Goal: Task Accomplishment & Management: Complete application form

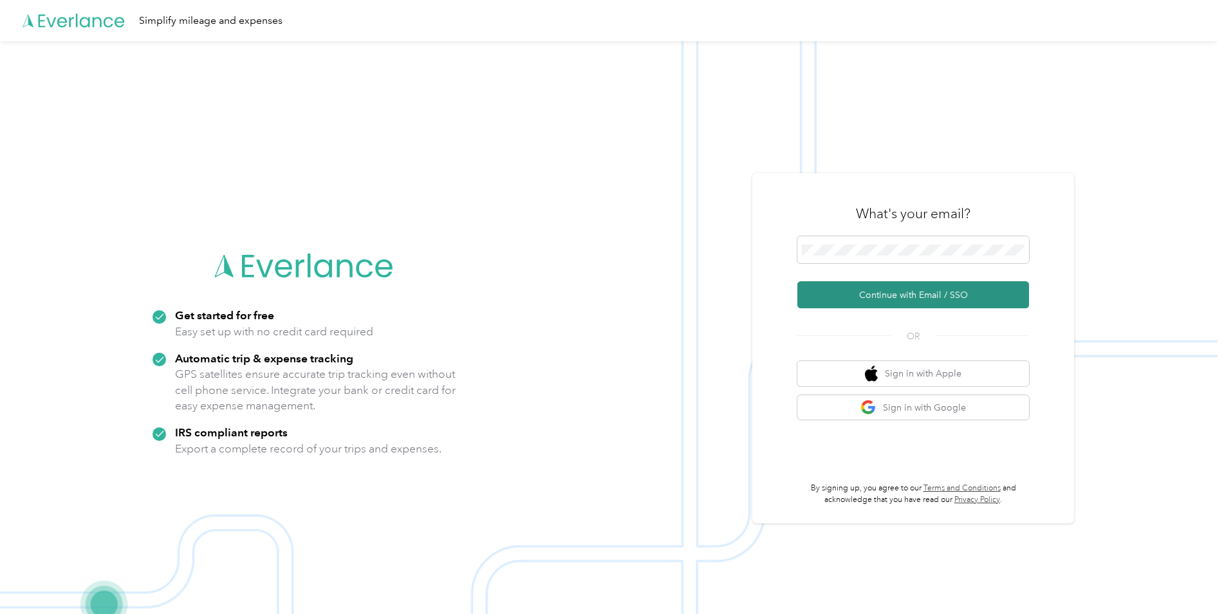
click at [872, 301] on button "Continue with Email / SSO" at bounding box center [914, 294] width 232 height 27
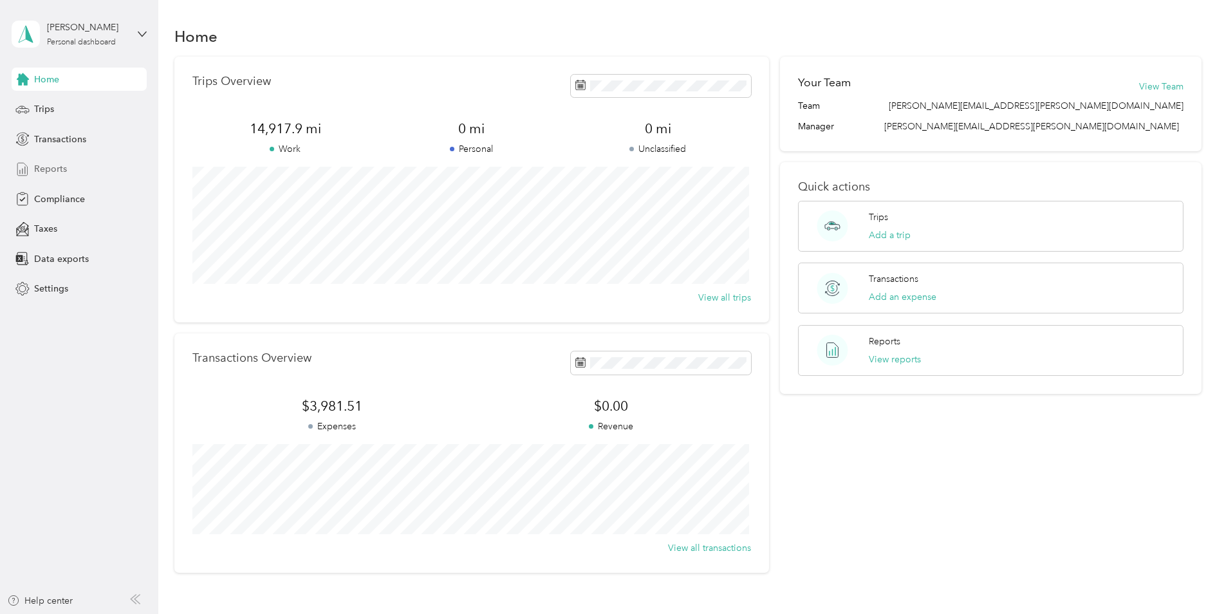
click at [61, 167] on span "Reports" at bounding box center [50, 169] width 33 height 14
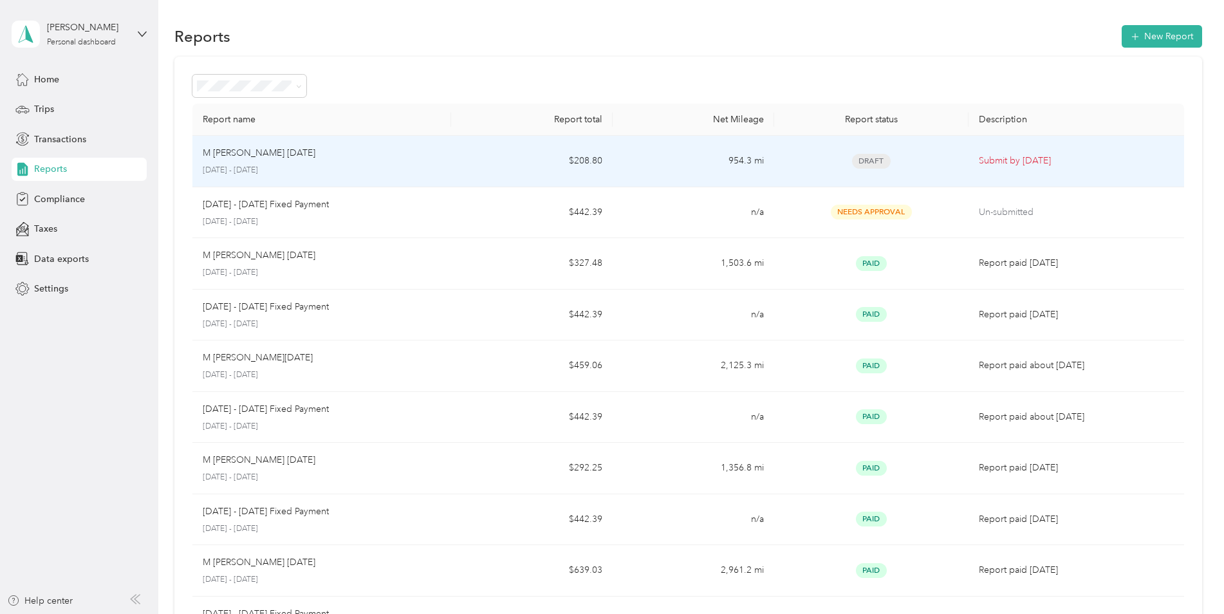
click at [417, 165] on p "August 1 - 31, 2025" at bounding box center [322, 171] width 238 height 12
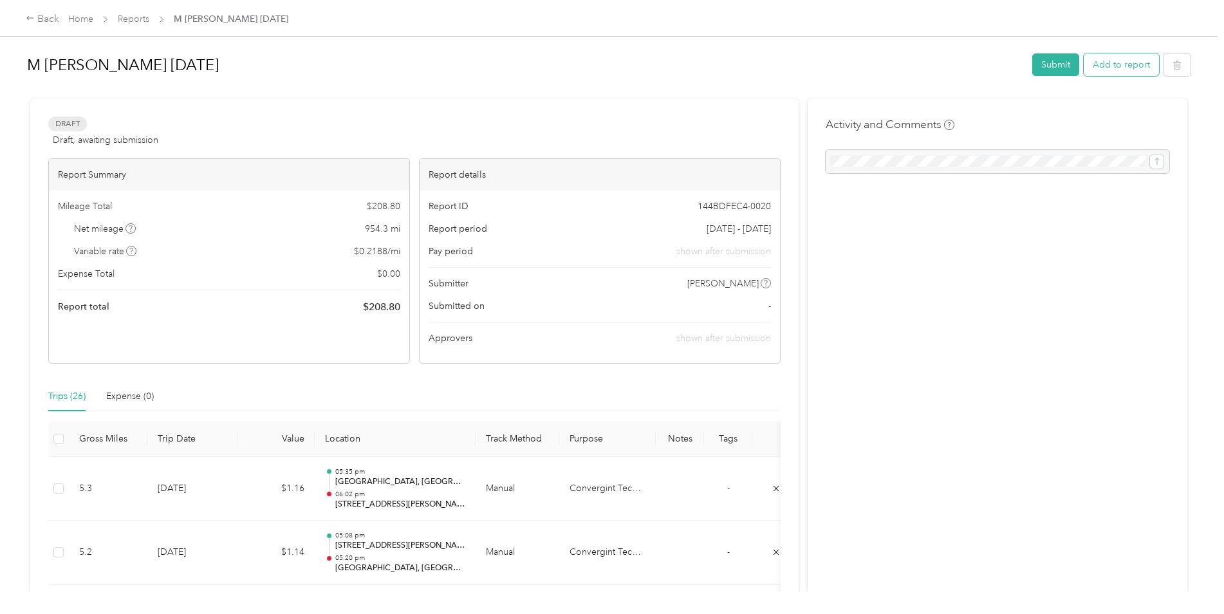
click at [1107, 65] on button "Add to report" at bounding box center [1121, 64] width 75 height 23
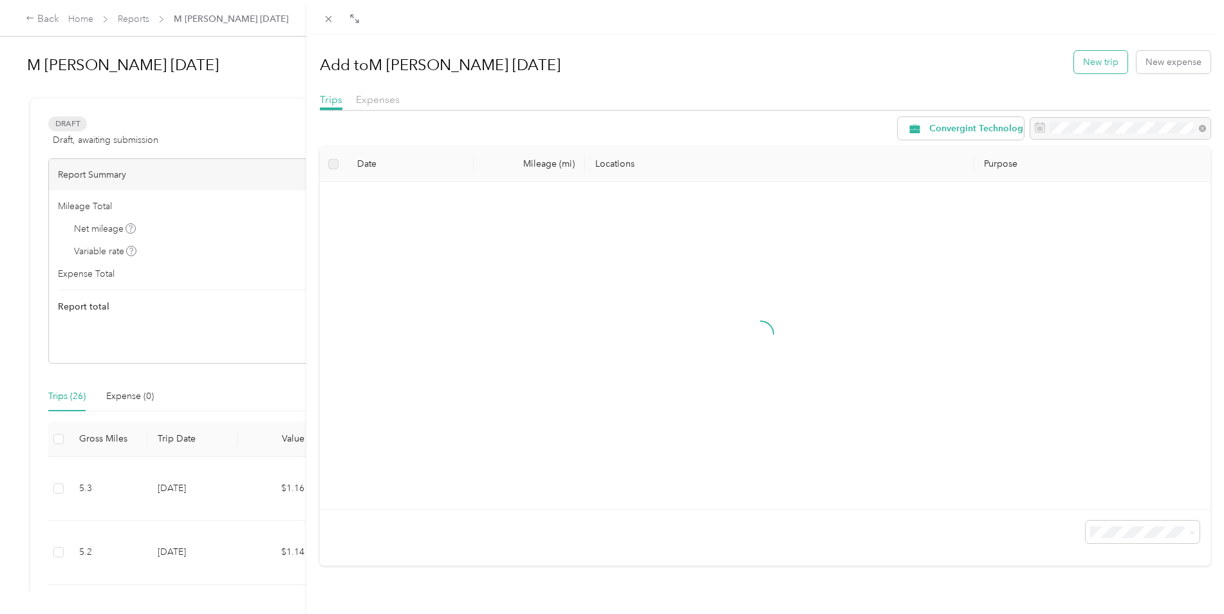
click at [1084, 61] on button "New trip" at bounding box center [1100, 62] width 53 height 23
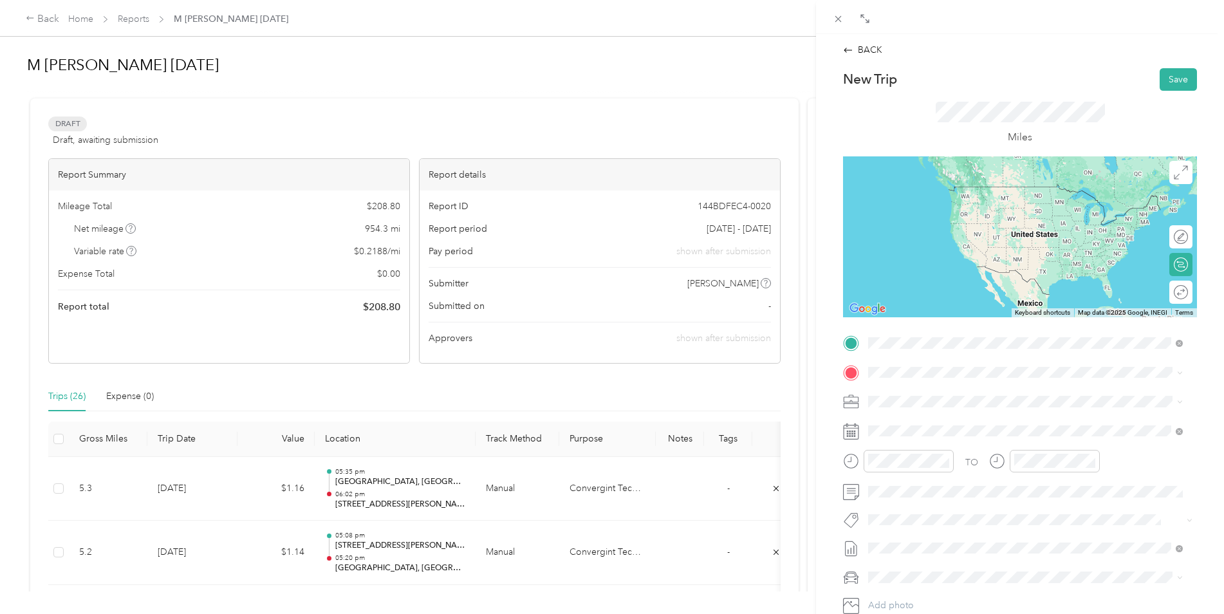
click at [901, 394] on span "53 Parker Lane Ludlow, Massachusetts 01056, United States" at bounding box center [1029, 390] width 272 height 12
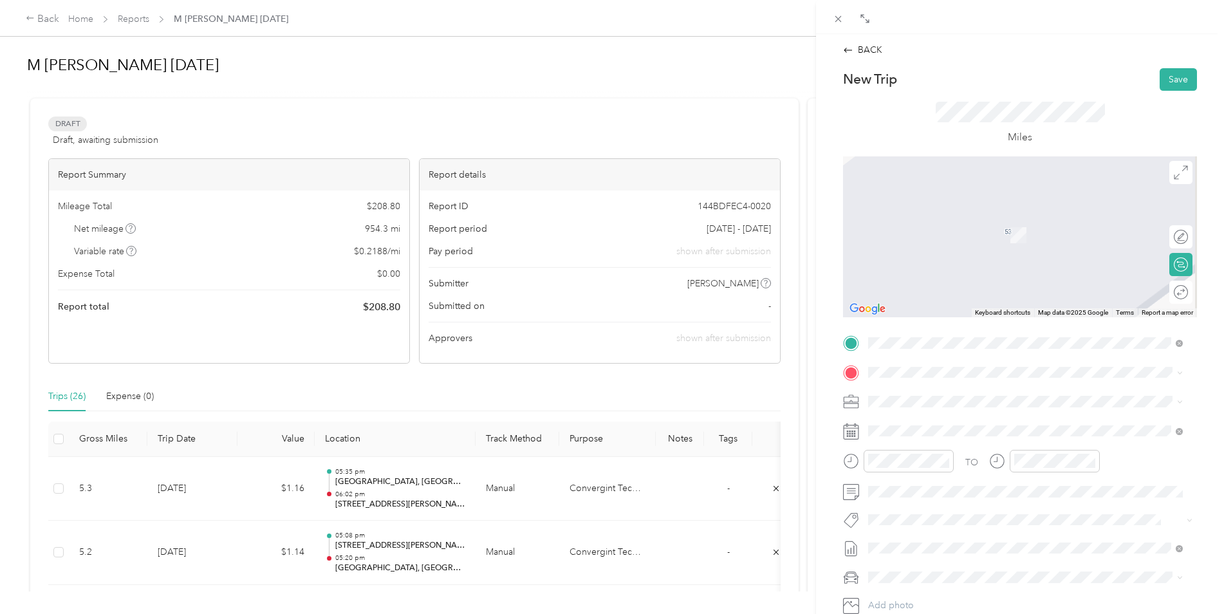
click at [945, 423] on span "3 Progress Avenue Westfield, Massachusetts 01085, United States" at bounding box center [957, 417] width 129 height 12
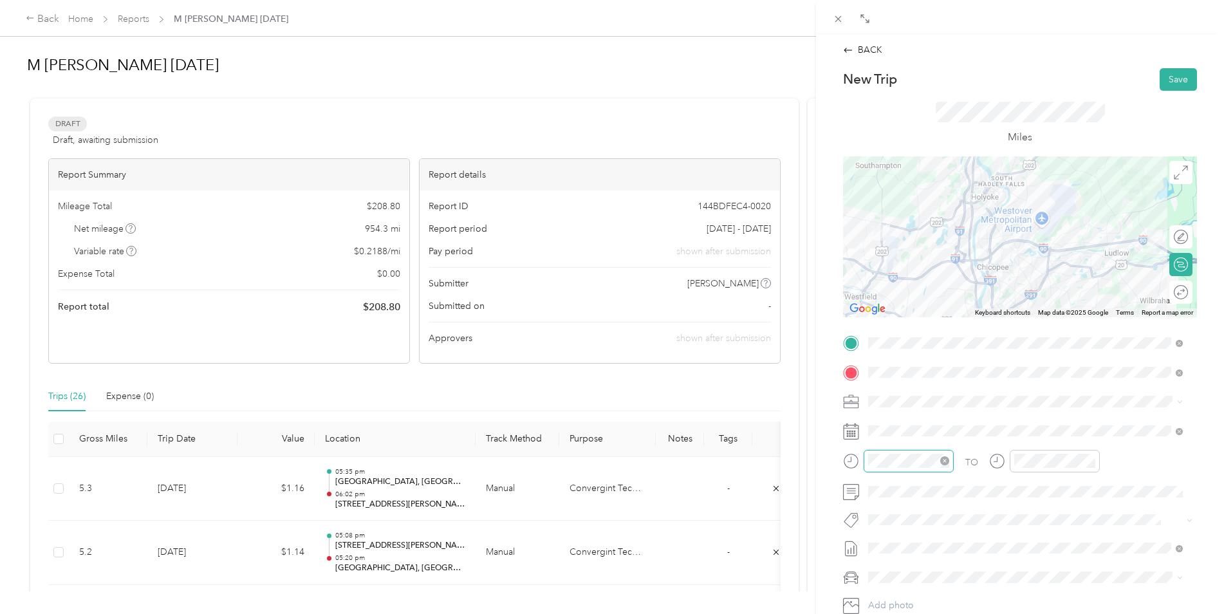
scroll to position [252, 0]
click at [881, 399] on div "08" at bounding box center [882, 397] width 31 height 18
click at [914, 394] on div "33" at bounding box center [918, 398] width 31 height 18
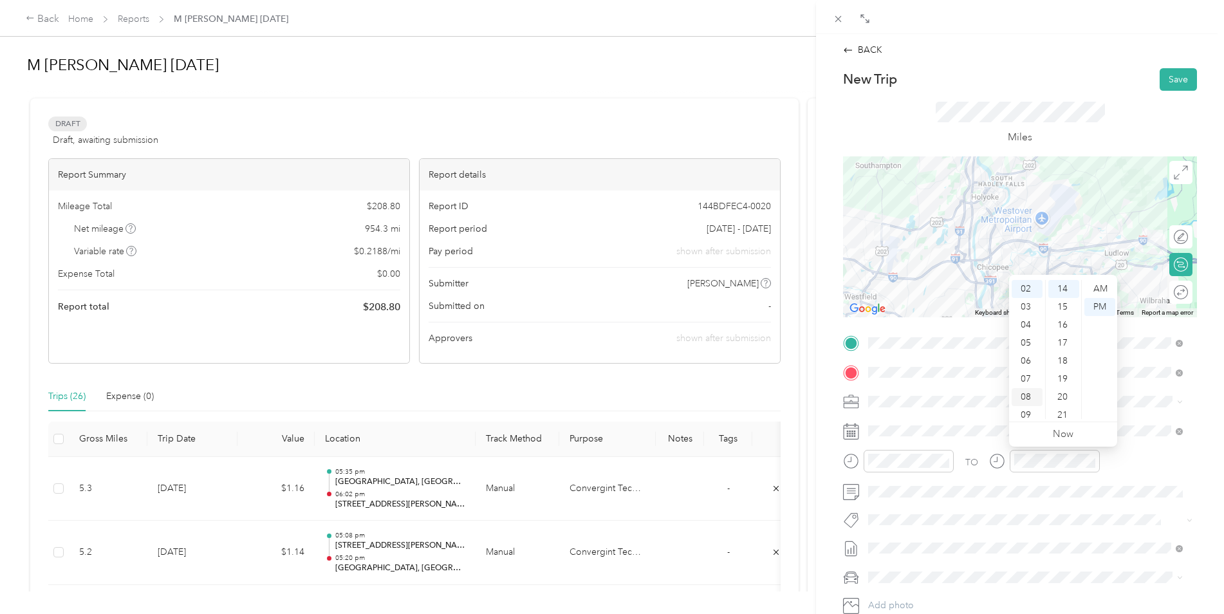
click at [1026, 396] on div "08" at bounding box center [1027, 397] width 31 height 18
click at [1026, 375] on div "09" at bounding box center [1027, 374] width 31 height 18
click at [1062, 323] on div "02" at bounding box center [1064, 325] width 31 height 18
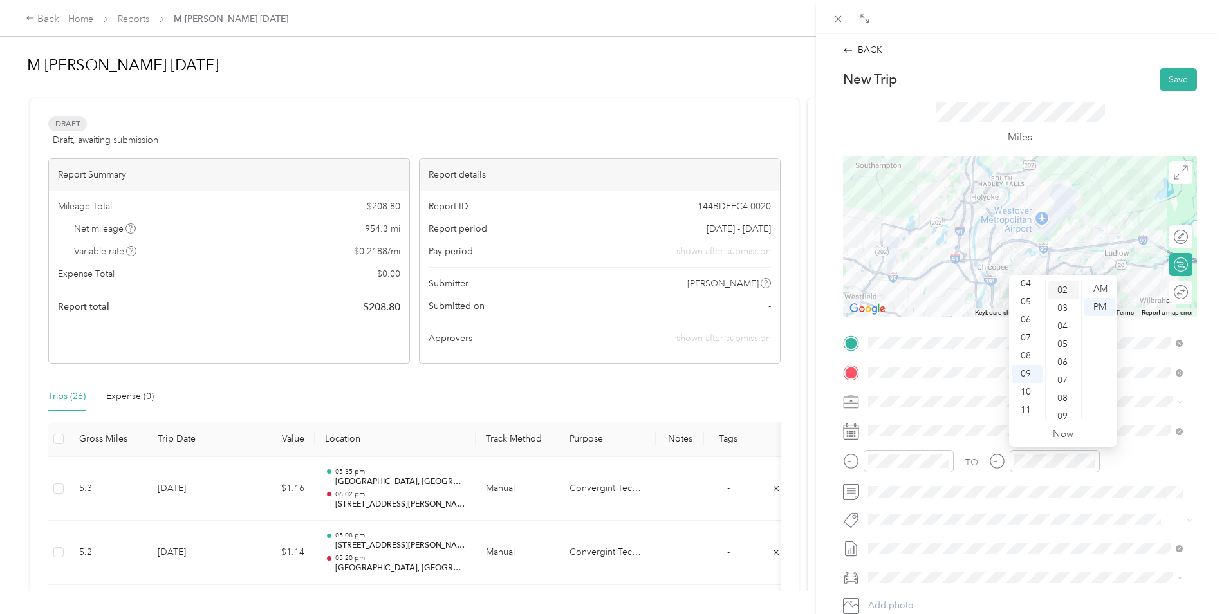
scroll to position [36, 0]
click at [1101, 285] on div "AM" at bounding box center [1100, 289] width 31 height 18
click at [1173, 77] on button "Save" at bounding box center [1178, 79] width 37 height 23
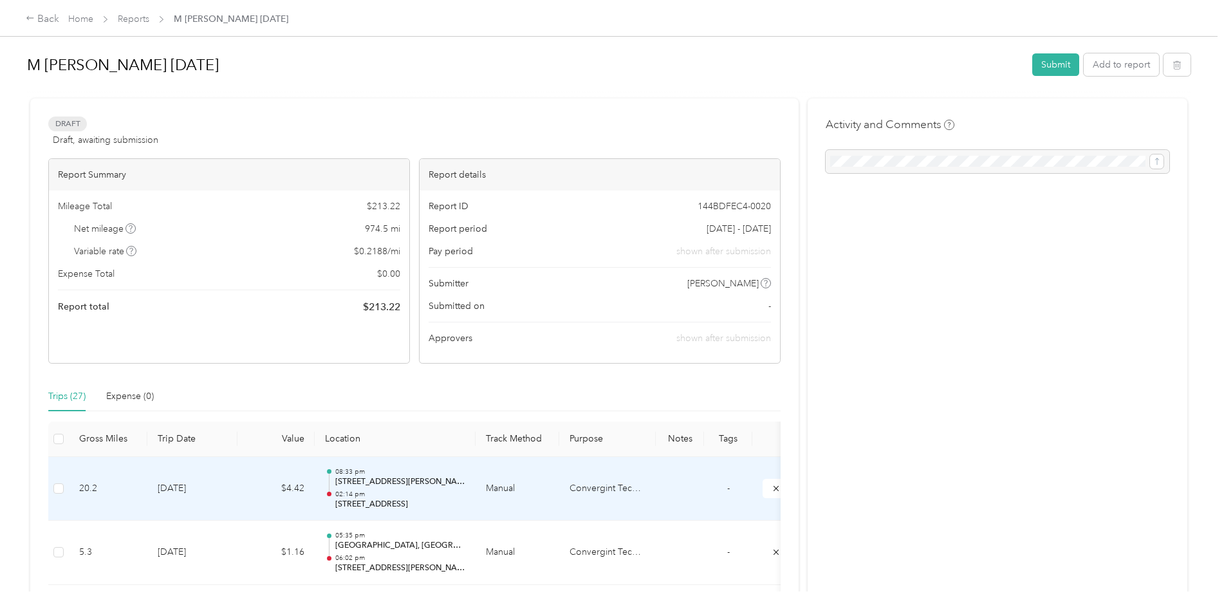
click at [401, 492] on p "02:14 pm" at bounding box center [400, 494] width 130 height 9
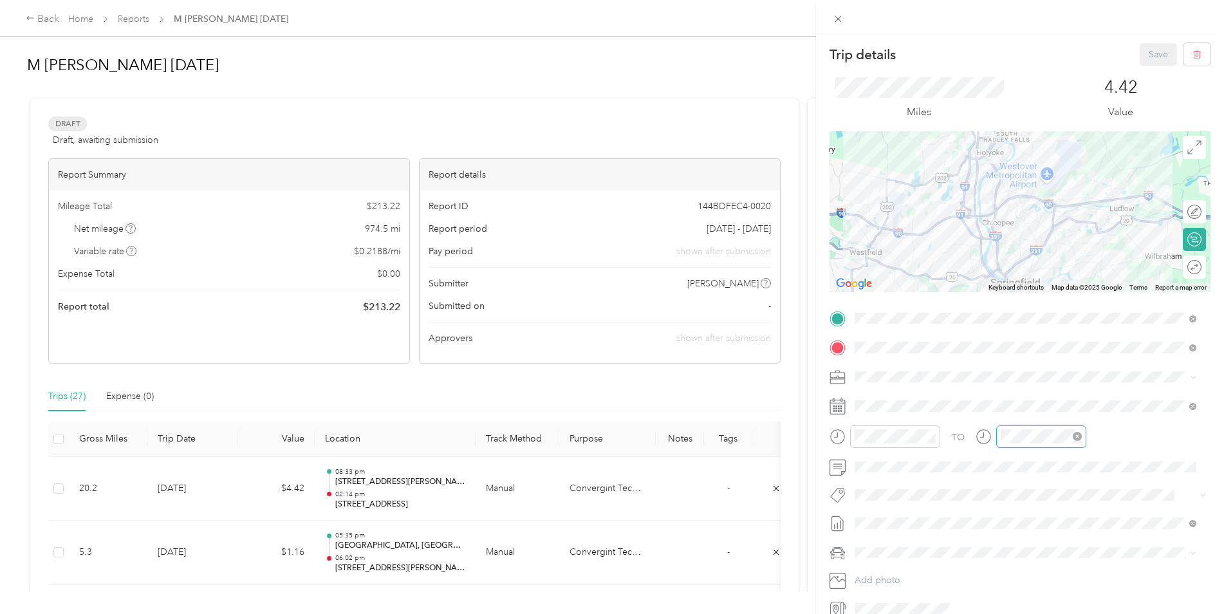
scroll to position [252, 0]
click at [1015, 370] on div "08" at bounding box center [1014, 373] width 31 height 18
click at [1015, 352] on div "09" at bounding box center [1014, 350] width 31 height 18
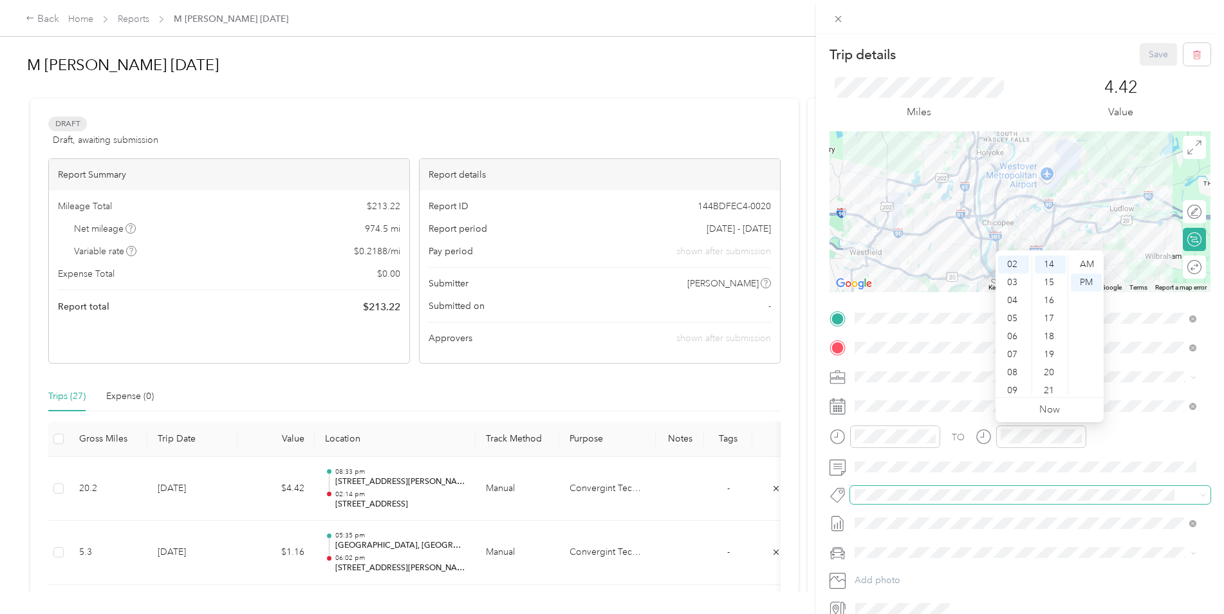
click at [1051, 487] on span at bounding box center [1030, 495] width 361 height 18
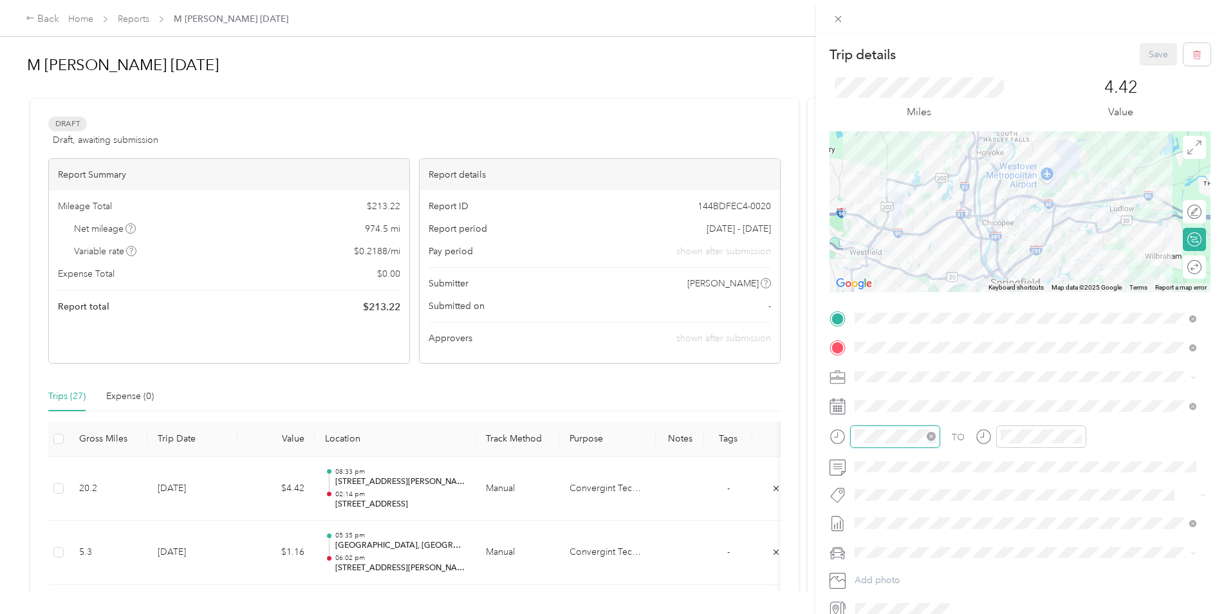
scroll to position [77, 0]
click at [942, 258] on div "AM" at bounding box center [941, 265] width 31 height 18
click at [1015, 388] on div "09" at bounding box center [1014, 391] width 31 height 18
click at [1049, 301] on div "02" at bounding box center [1050, 301] width 31 height 18
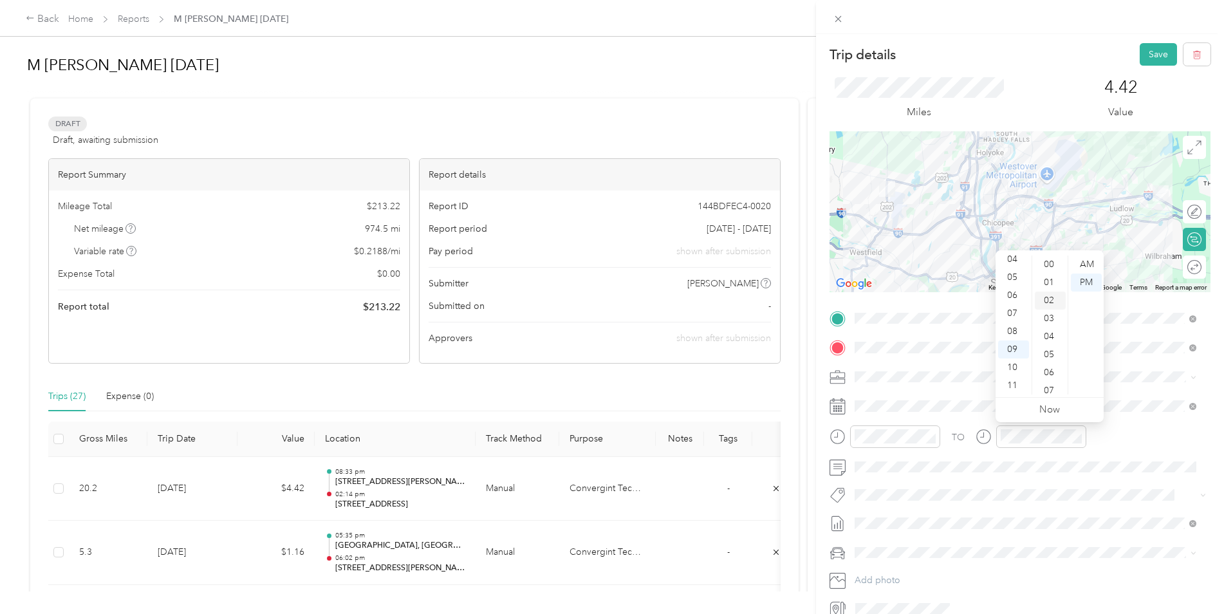
scroll to position [36, 0]
click at [1087, 261] on div "AM" at bounding box center [1086, 265] width 31 height 18
click at [1148, 53] on button "Save" at bounding box center [1158, 54] width 37 height 23
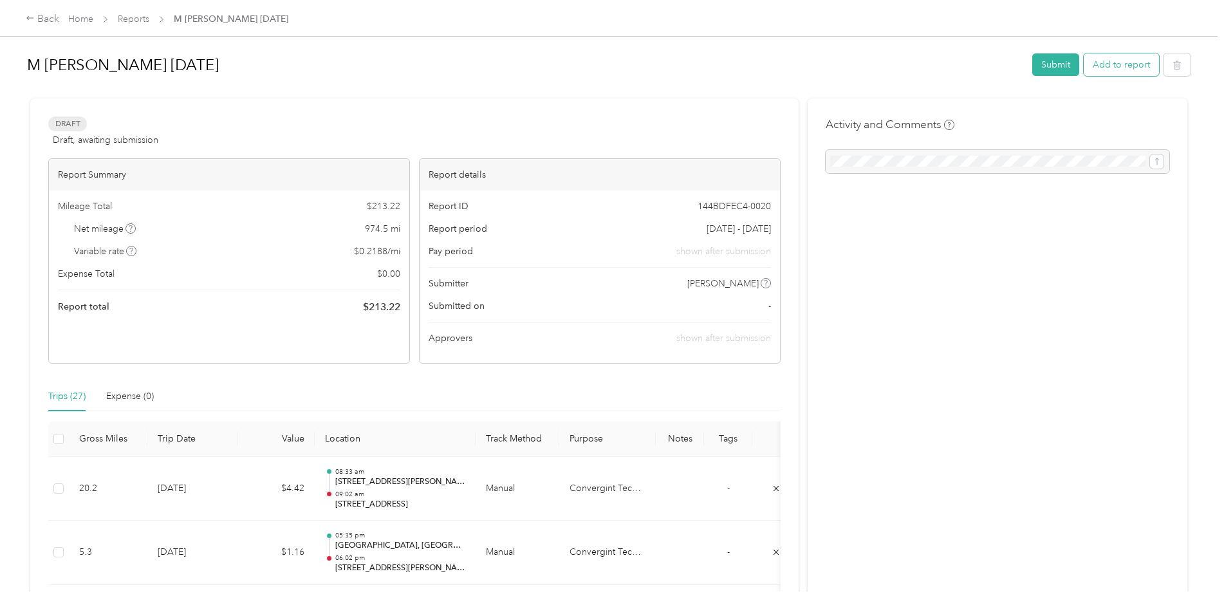
click at [1115, 66] on button "Add to report" at bounding box center [1121, 64] width 75 height 23
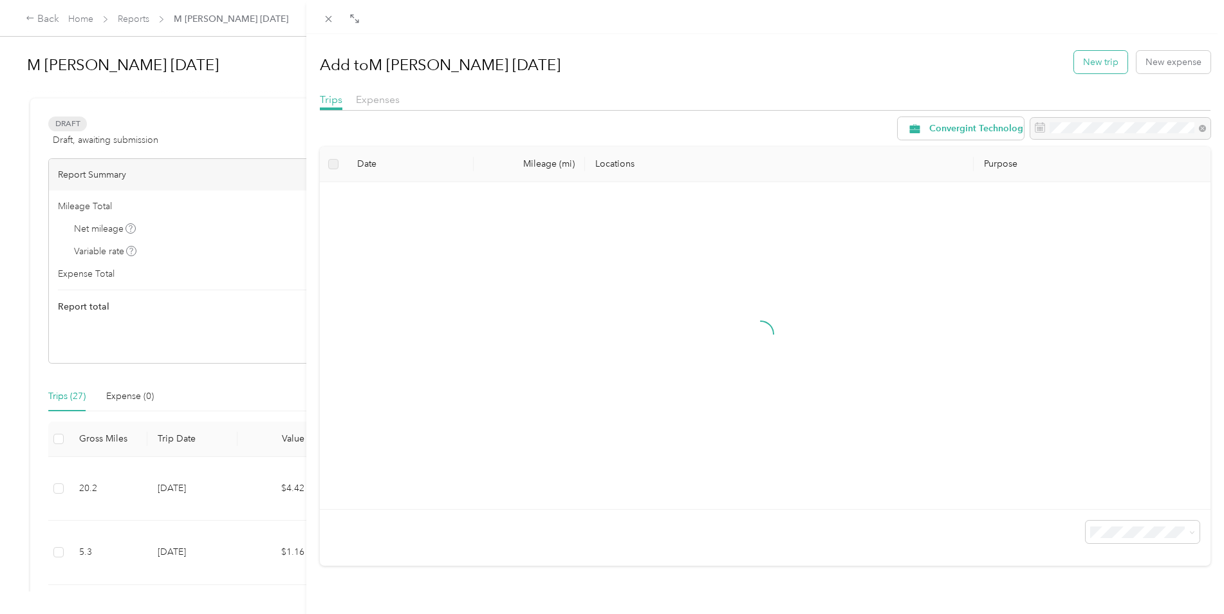
click at [1084, 57] on button "New trip" at bounding box center [1100, 62] width 53 height 23
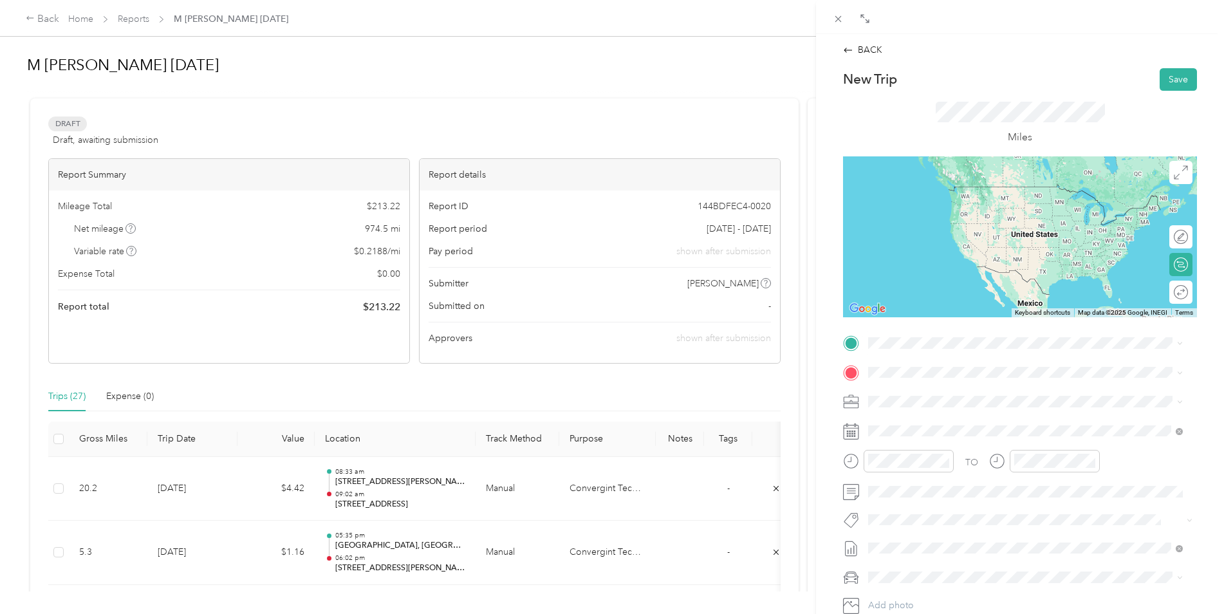
click at [923, 394] on span "3 Progress Avenue Westfield, Massachusetts 01085, United States" at bounding box center [957, 388] width 129 height 12
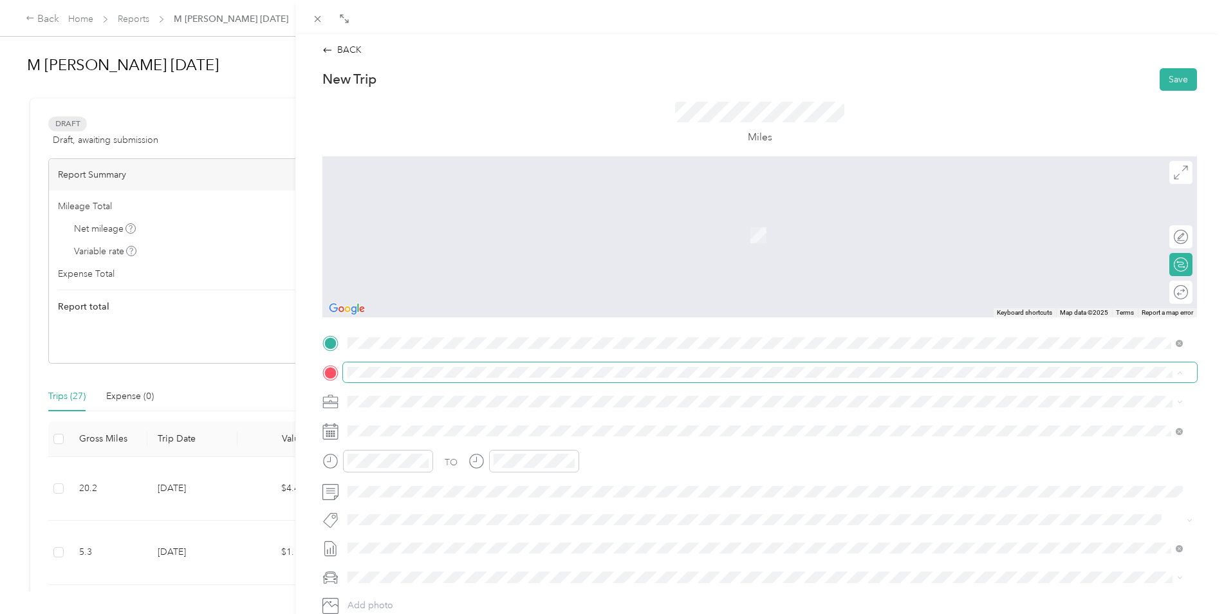
click at [357, 366] on span at bounding box center [770, 372] width 854 height 21
click at [404, 421] on span "75 North Mountain Road New Britain, Connecticut 06053, United States" at bounding box center [436, 419] width 129 height 12
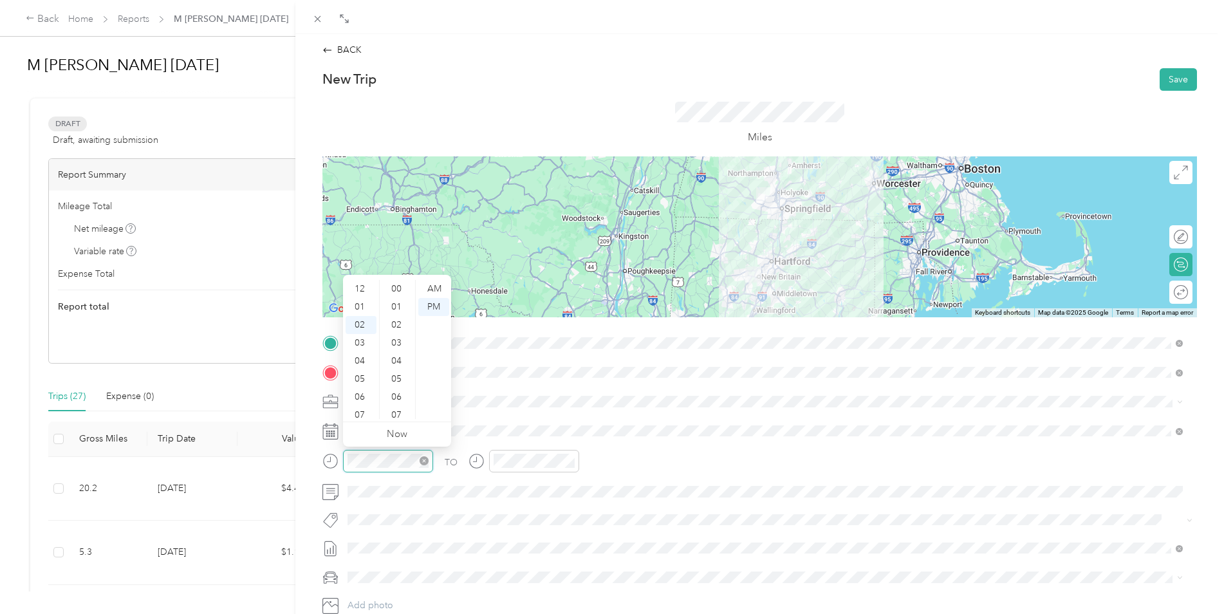
scroll to position [306, 0]
click at [360, 415] on div "09" at bounding box center [361, 415] width 31 height 18
click at [395, 393] on div "23" at bounding box center [397, 397] width 31 height 18
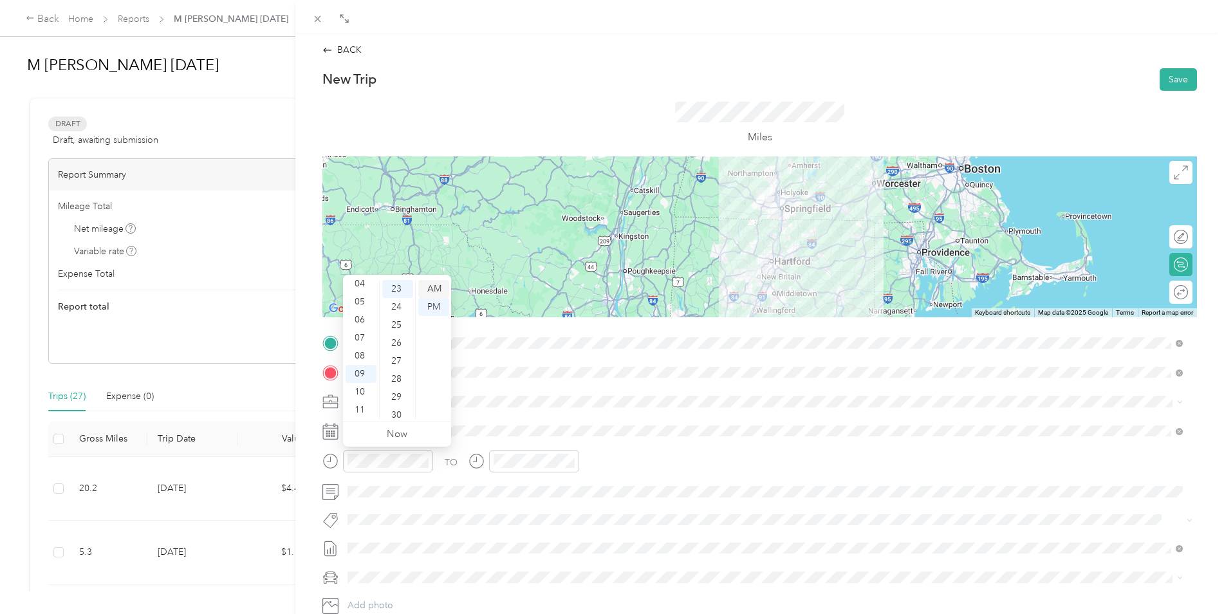
click at [434, 287] on div "AM" at bounding box center [433, 289] width 31 height 18
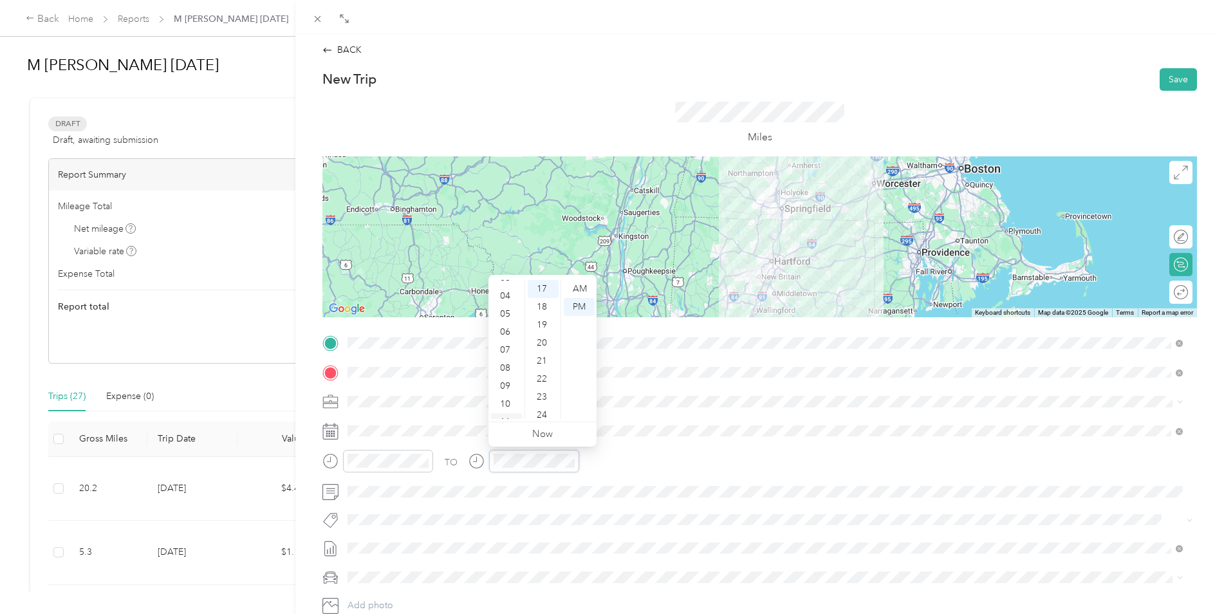
scroll to position [77, 0]
click at [504, 389] on div "10" at bounding box center [506, 392] width 31 height 18
click at [539, 379] on div "33" at bounding box center [543, 384] width 31 height 18
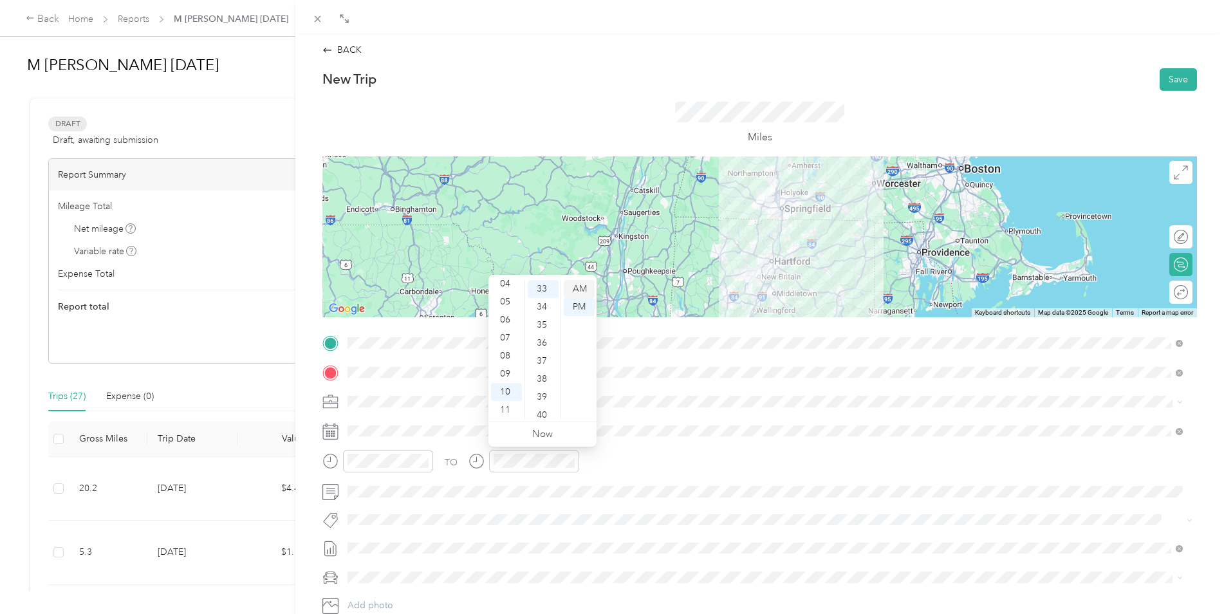
click at [579, 285] on div "AM" at bounding box center [579, 289] width 31 height 18
click at [1164, 72] on button "Save" at bounding box center [1178, 79] width 37 height 23
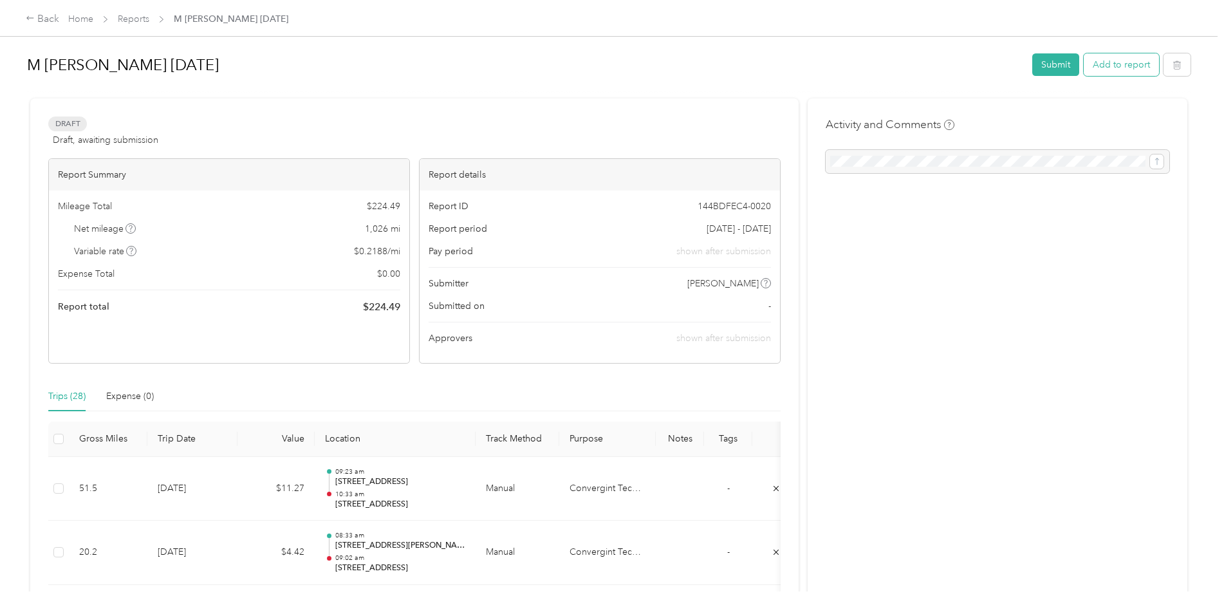
click at [1103, 66] on button "Add to report" at bounding box center [1121, 64] width 75 height 23
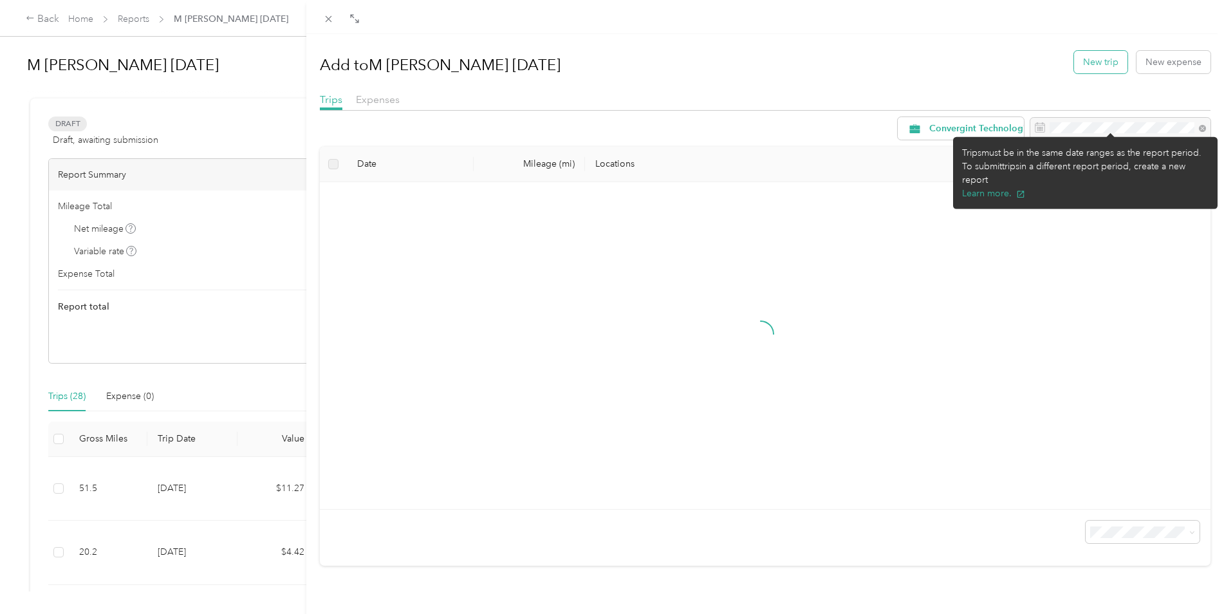
click at [1087, 62] on button "New trip" at bounding box center [1100, 62] width 53 height 23
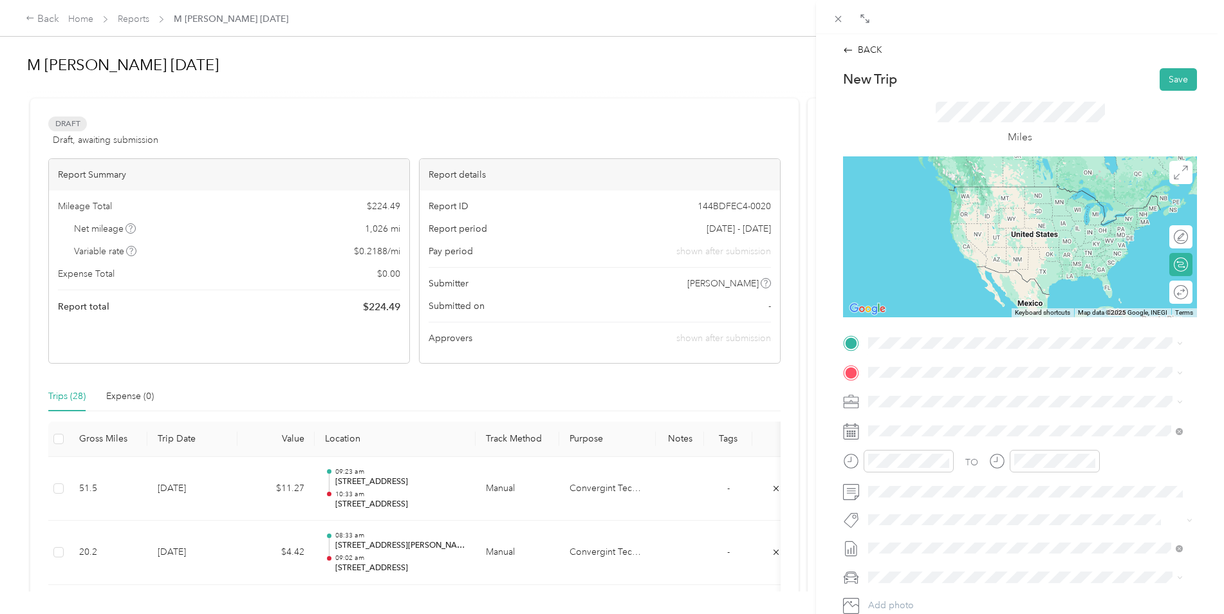
click at [923, 388] on span "75 North Mountain Road New Britain, Connecticut 06053, United States" at bounding box center [957, 389] width 129 height 12
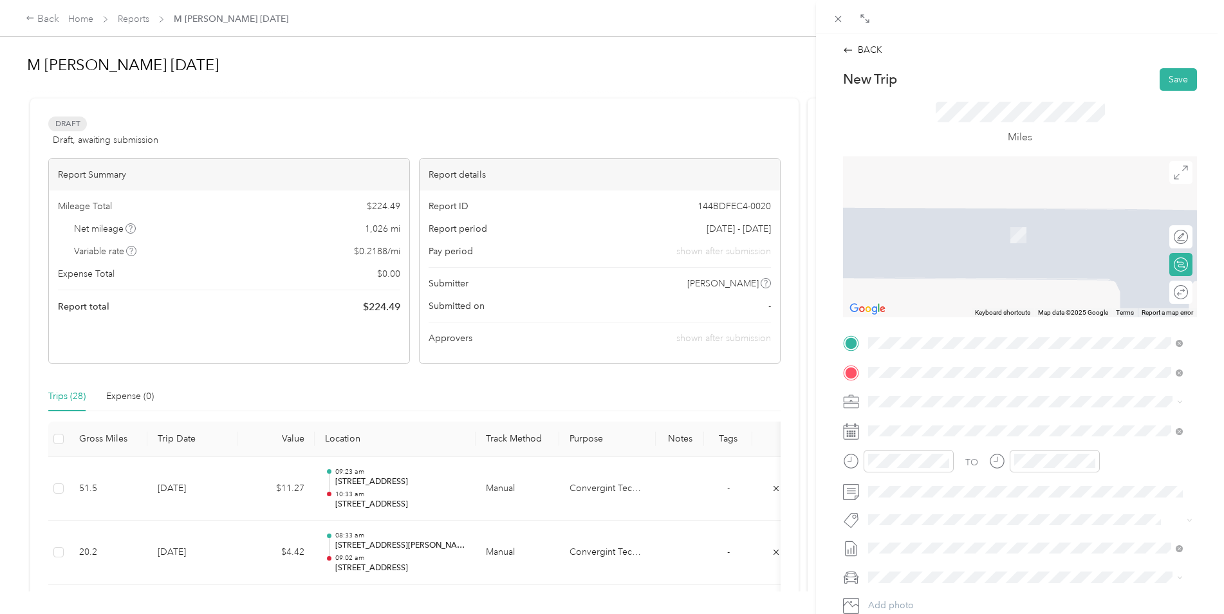
click at [950, 415] on span "53 Parker Lane Ludlow, Massachusetts 01056, United States" at bounding box center [1029, 419] width 272 height 12
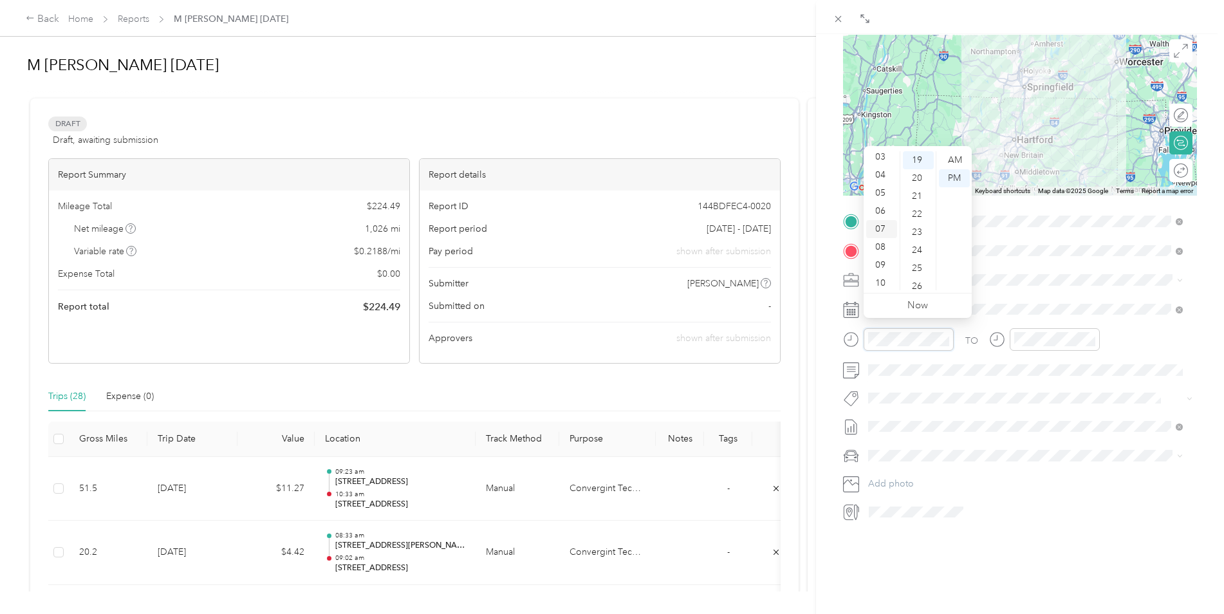
scroll to position [77, 0]
click at [881, 263] on div "10" at bounding box center [882, 263] width 31 height 18
click at [916, 209] on div "54" at bounding box center [918, 212] width 31 height 18
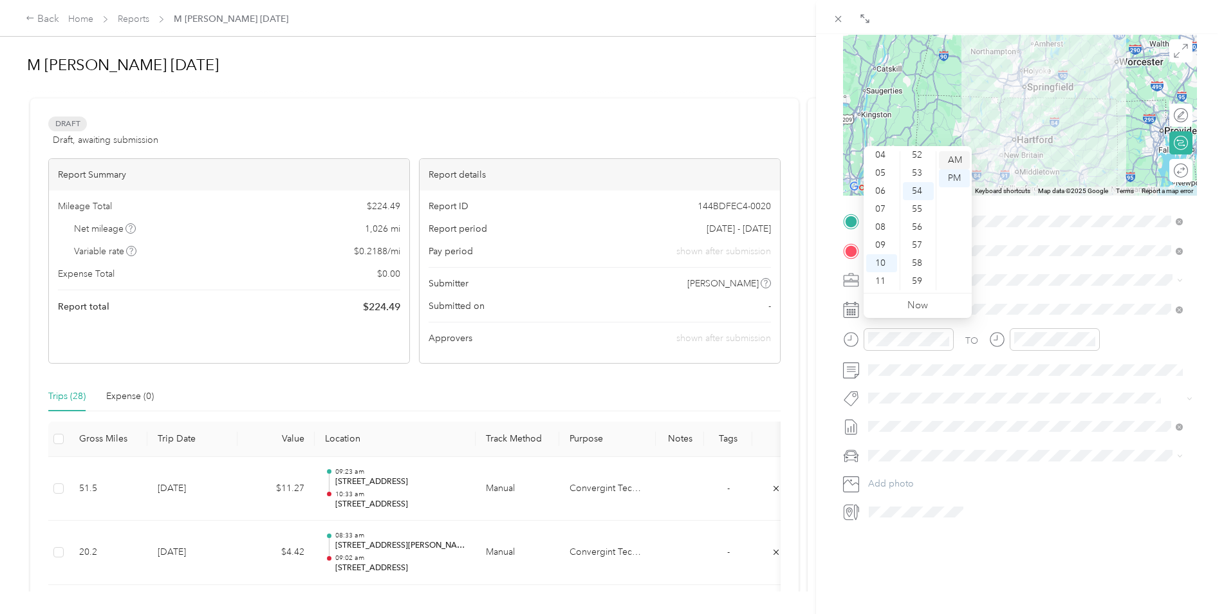
click at [953, 158] on div "AM" at bounding box center [954, 160] width 31 height 18
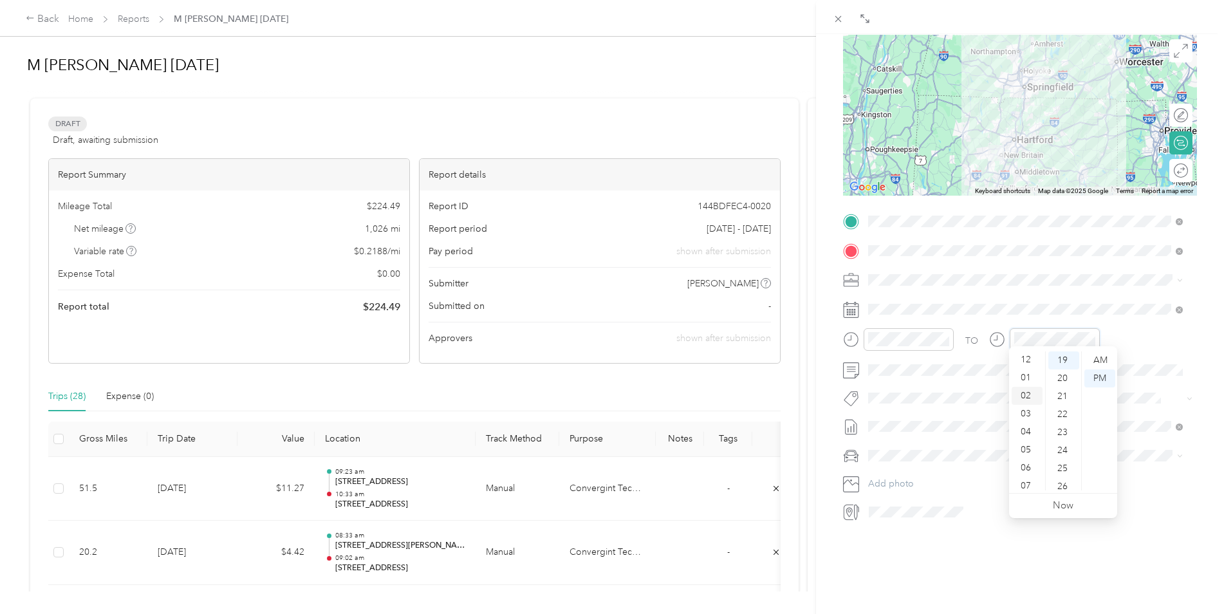
scroll to position [0, 0]
click at [1023, 357] on div "12" at bounding box center [1027, 361] width 31 height 18
click at [1058, 434] on div "04" at bounding box center [1064, 433] width 31 height 18
click at [1091, 376] on div "PM" at bounding box center [1100, 379] width 31 height 18
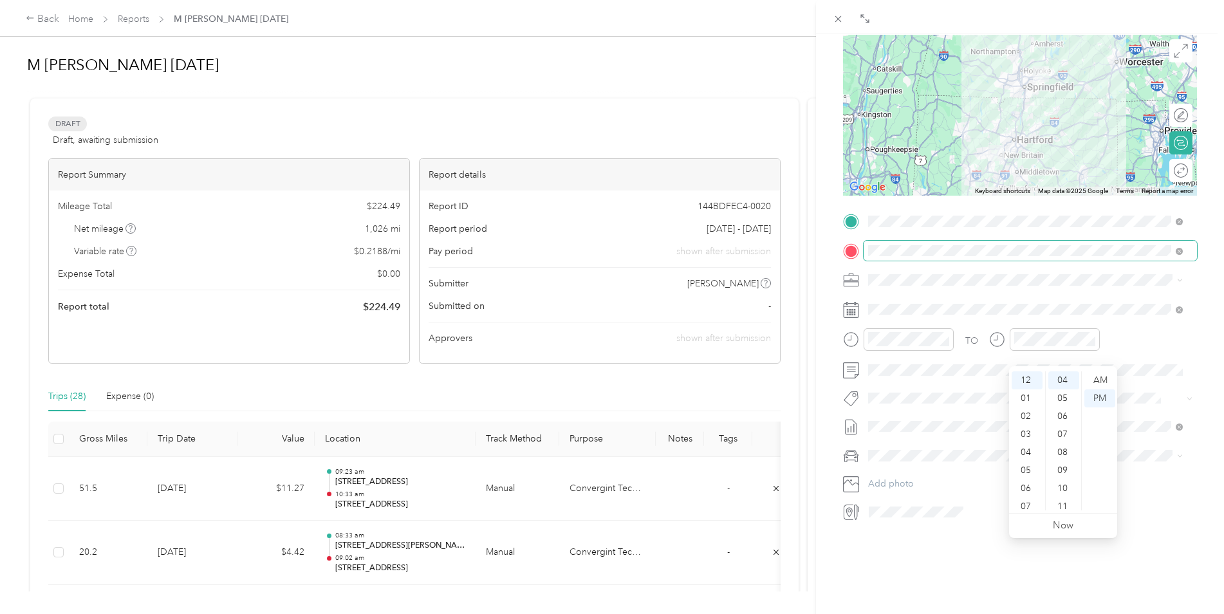
scroll to position [0, 0]
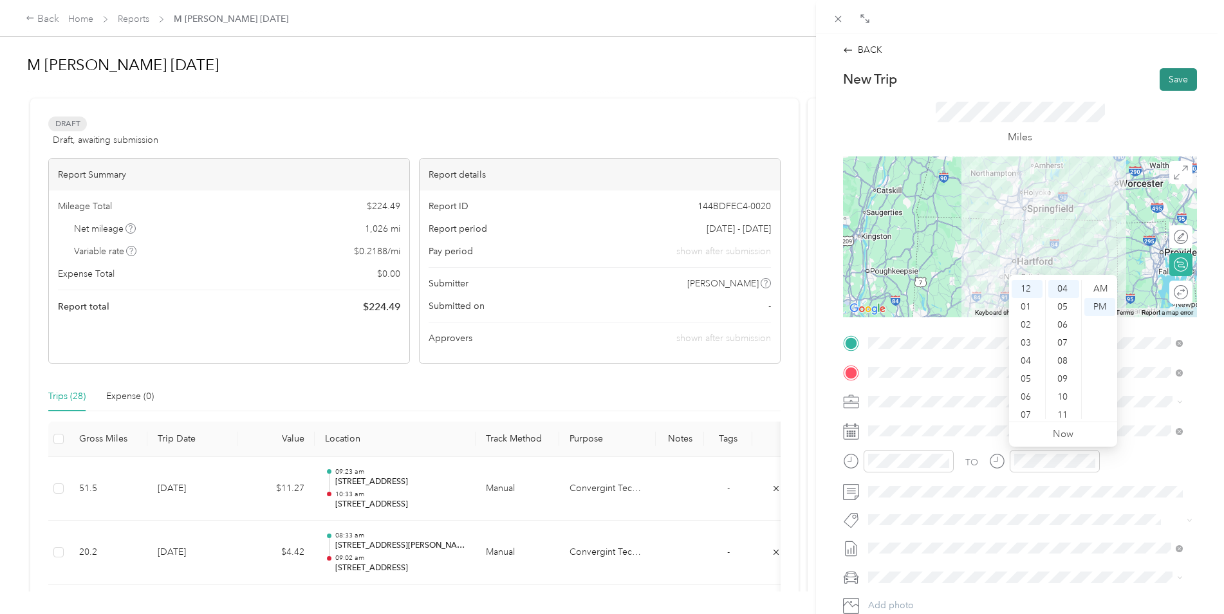
click at [1177, 80] on button "Save" at bounding box center [1178, 79] width 37 height 23
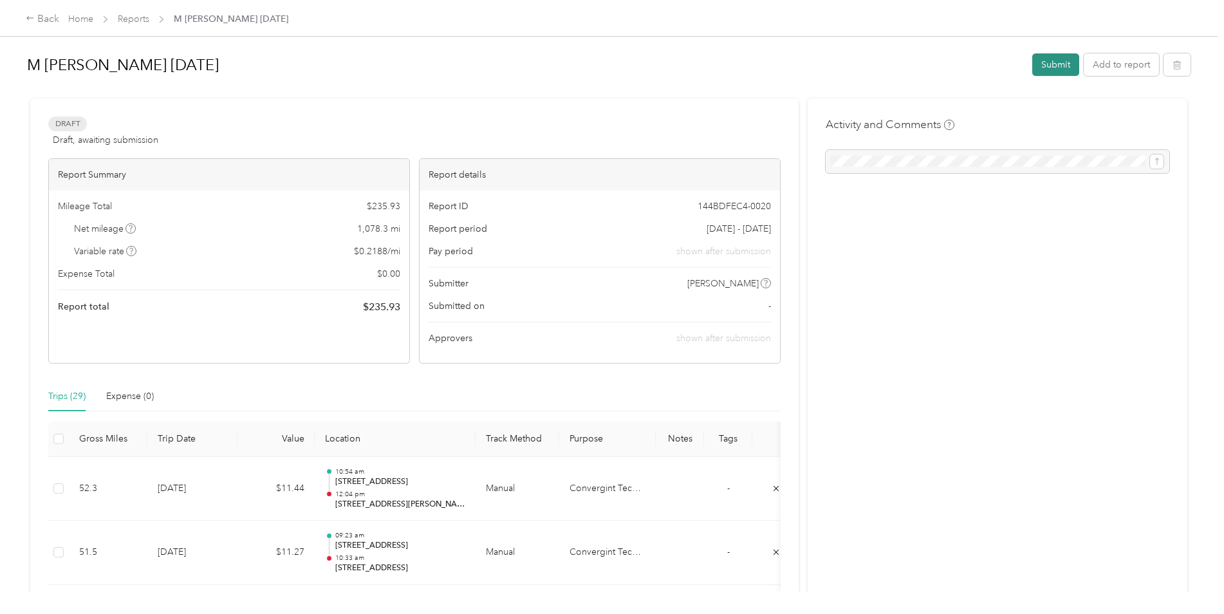
click at [1046, 64] on button "Submit" at bounding box center [1056, 64] width 47 height 23
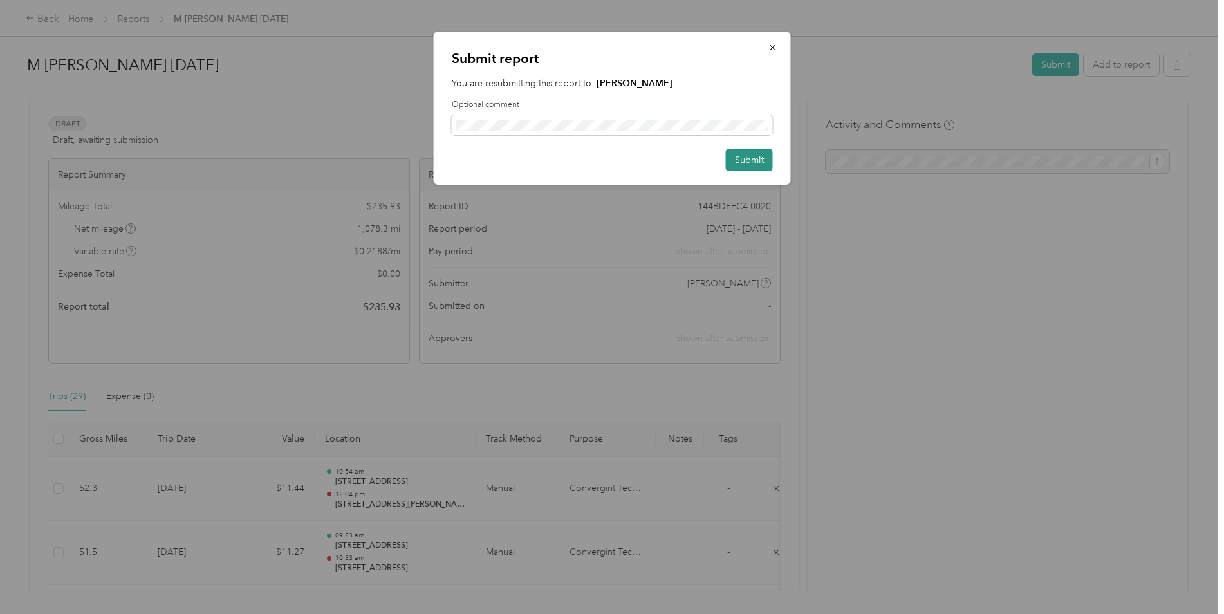
click at [753, 159] on button "Submit" at bounding box center [749, 160] width 47 height 23
